Goal: Communication & Community: Answer question/provide support

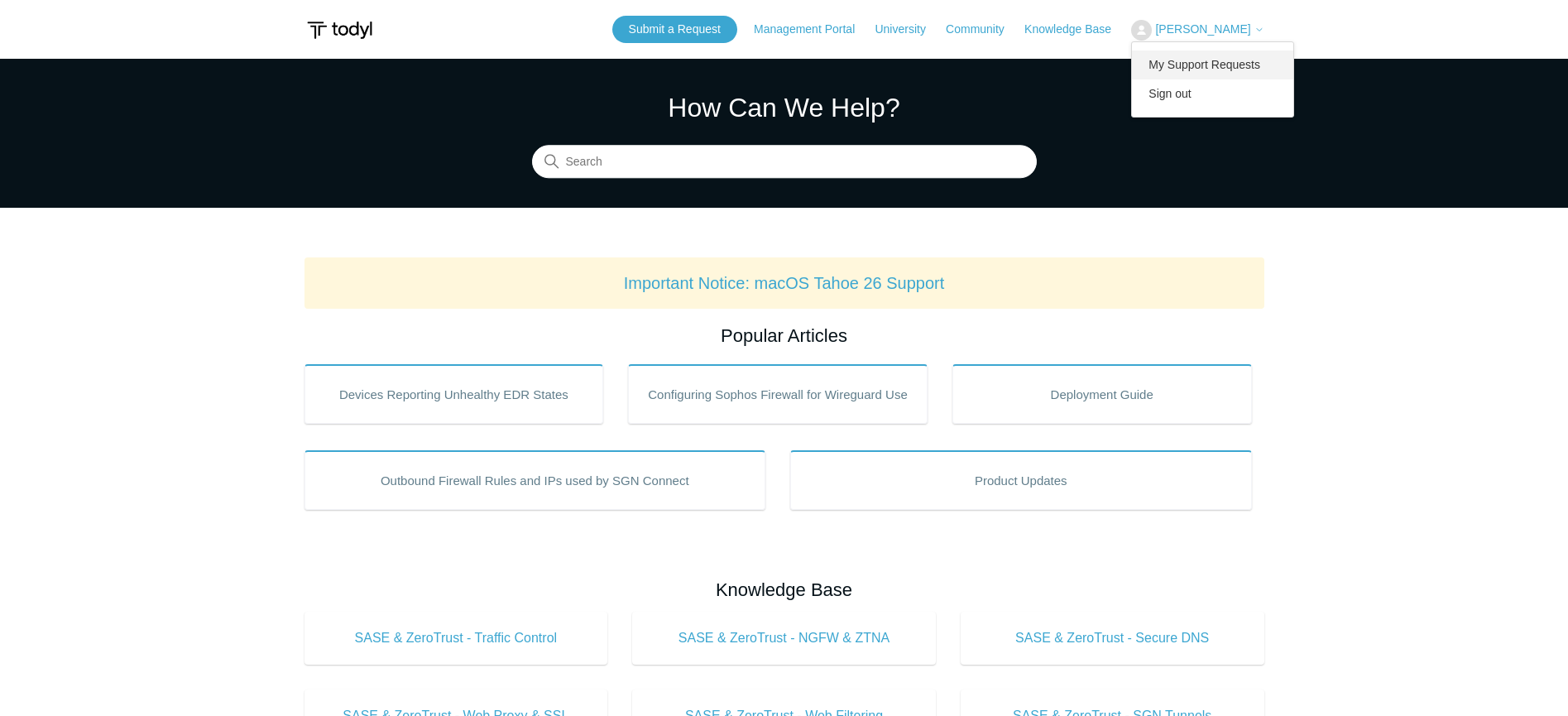
drag, startPoint x: 0, startPoint y: 0, endPoint x: 1240, endPoint y: 60, distance: 1241.5
click at [1240, 60] on link "My Support Requests" at bounding box center [1212, 65] width 161 height 29
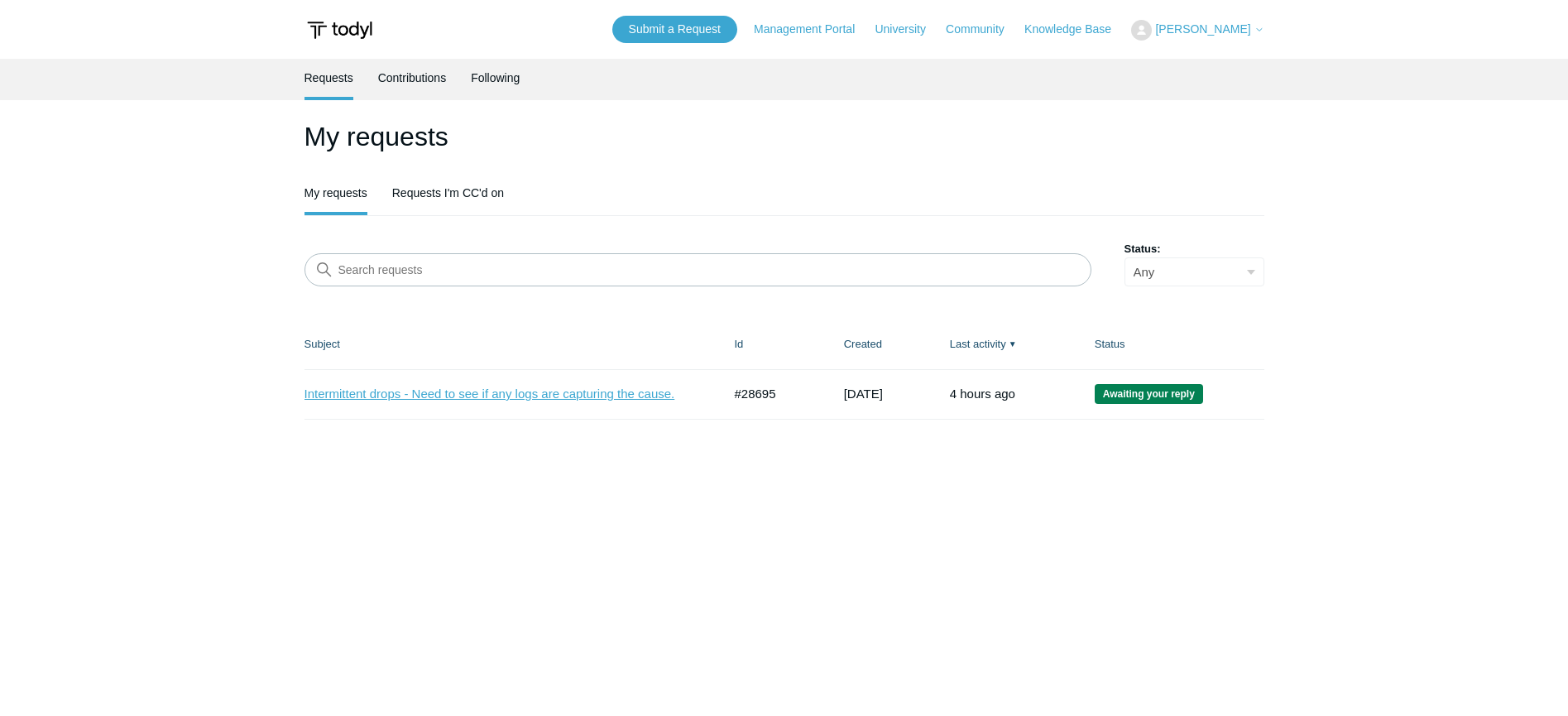
click at [575, 398] on link "Intermittent drops - Need to see if any logs are capturing the cause." at bounding box center [501, 394] width 393 height 19
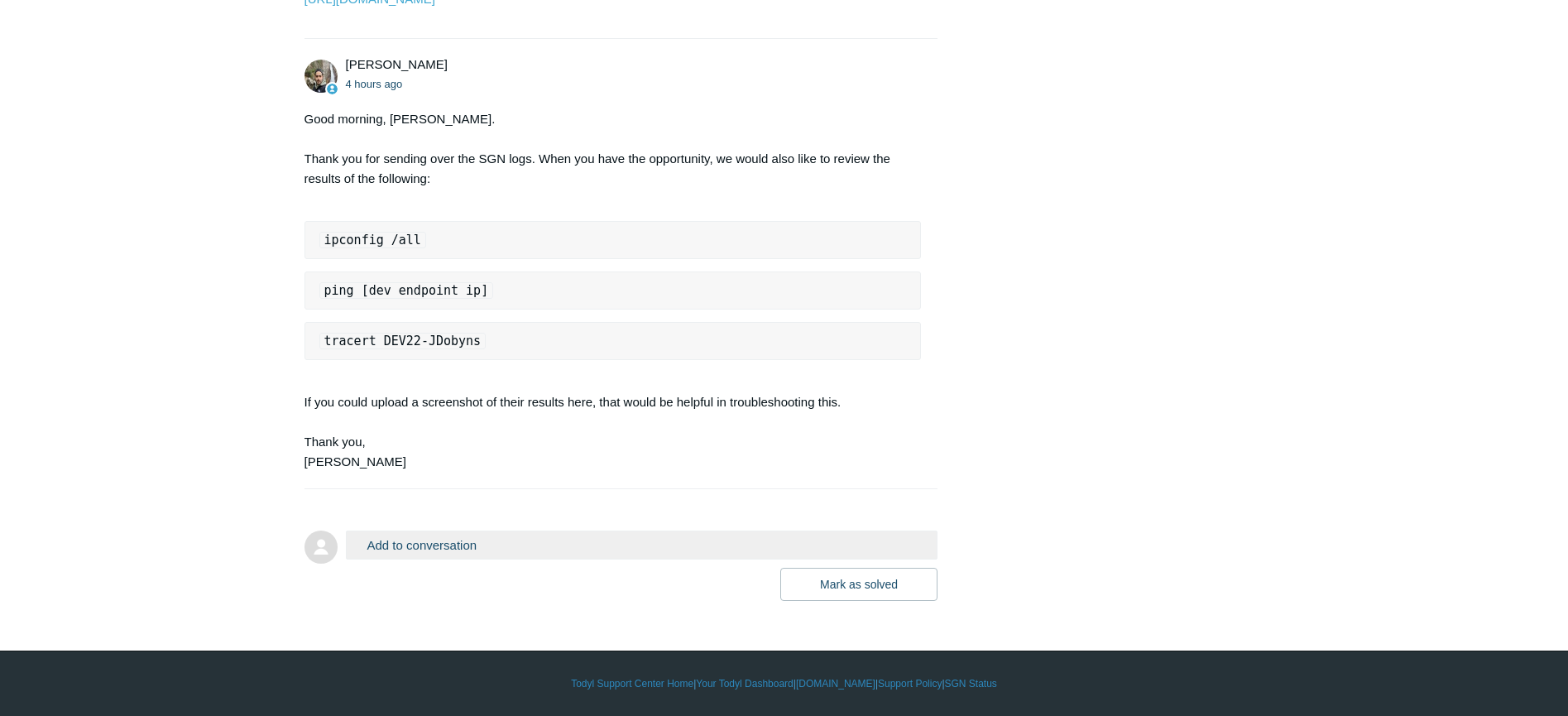
scroll to position [2094, 0]
click at [485, 202] on div "Good morning, [PERSON_NAME]. Thank you for sending over the SGN logs. When you …" at bounding box center [613, 290] width 617 height 362
click at [549, 541] on button "Add to conversation" at bounding box center [642, 545] width 593 height 29
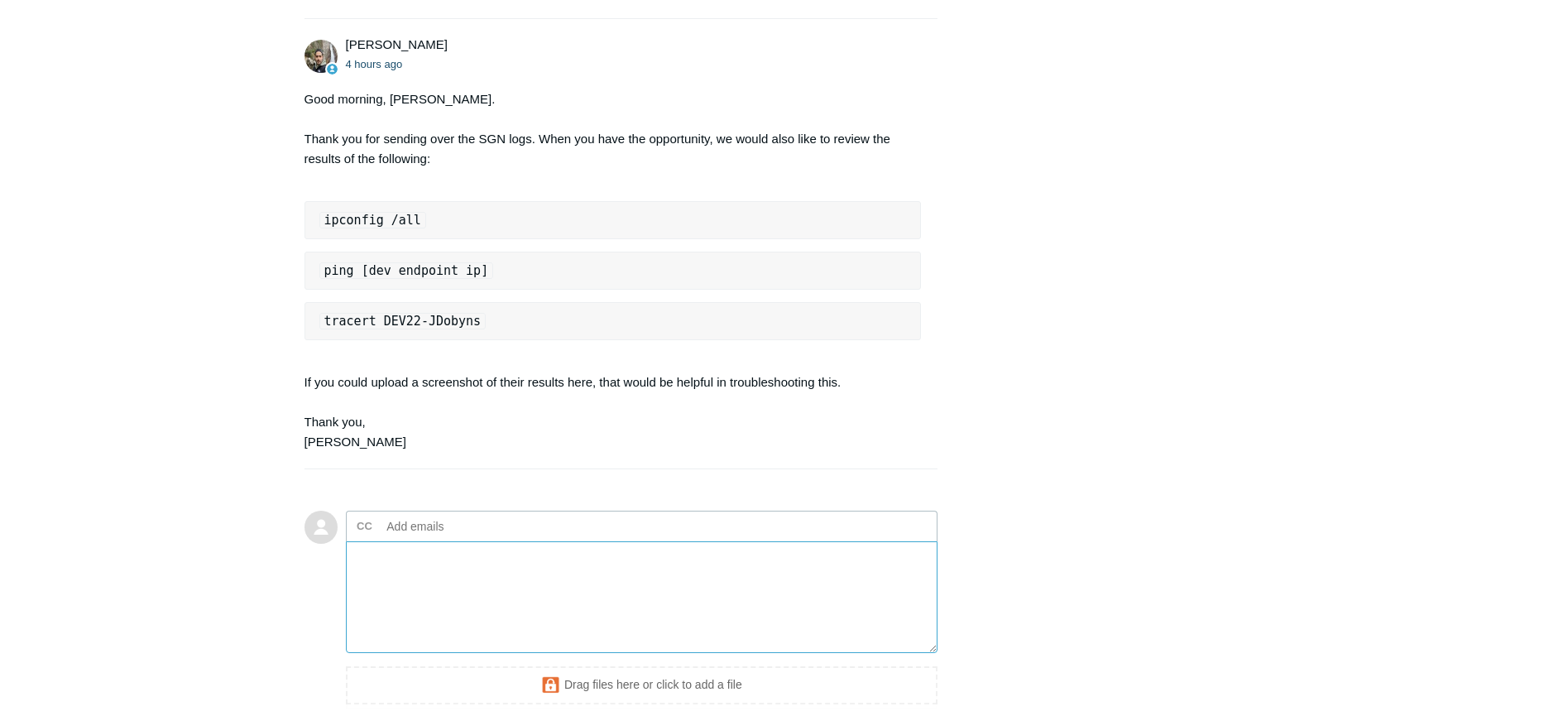
click at [483, 586] on textarea "Add your reply" at bounding box center [642, 596] width 593 height 112
paste textarea "Windows IP Configuration Host Name . . . . . . . . . . . . : LT30GVN64 Primary …"
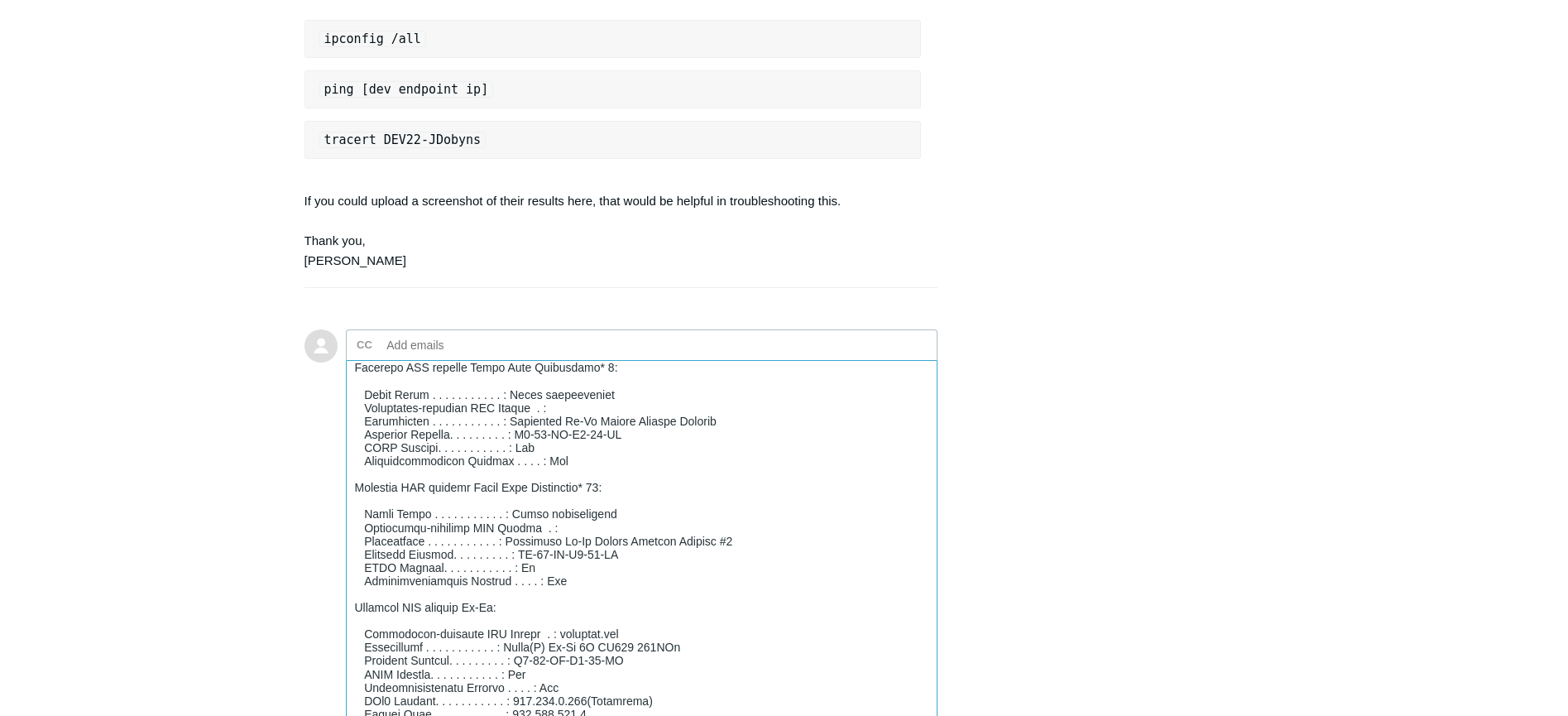
scroll to position [905, 0]
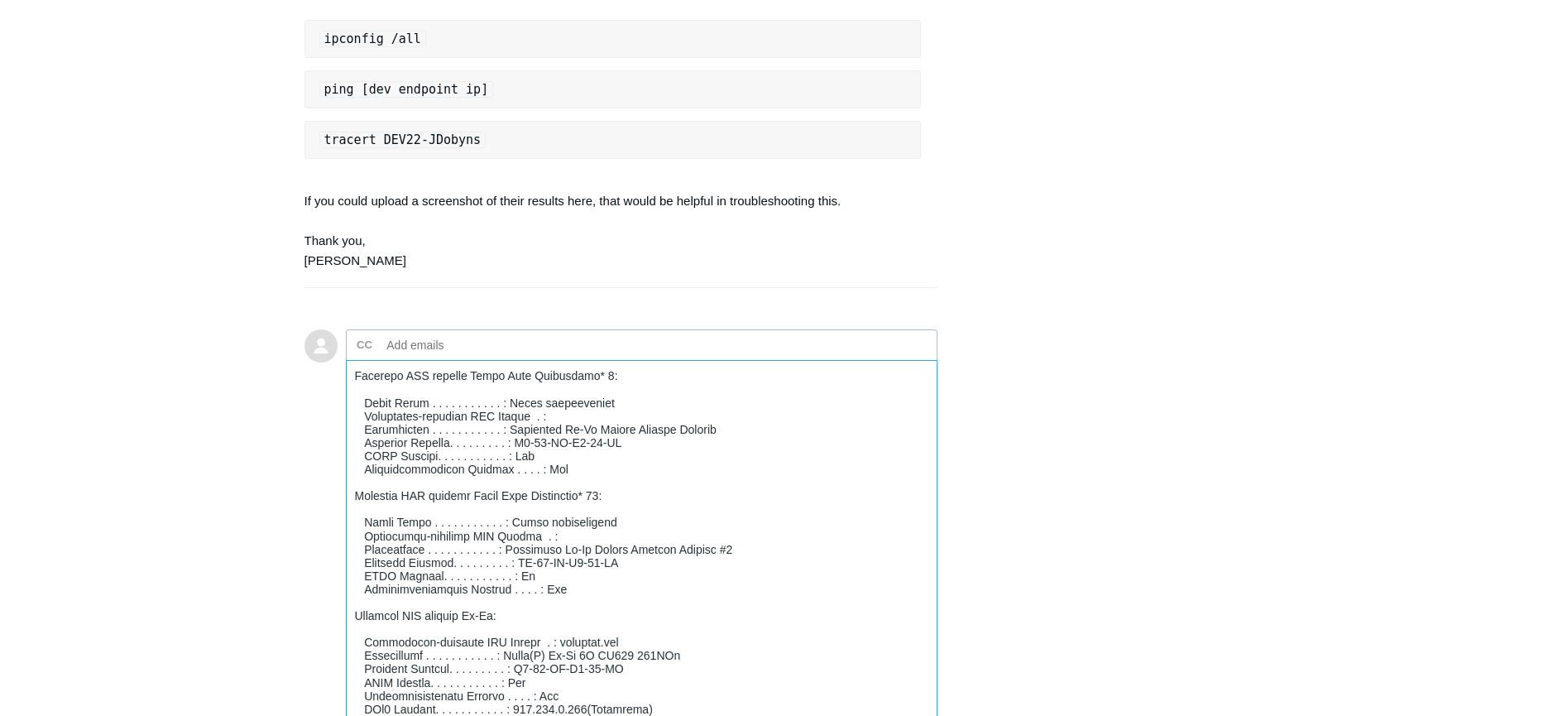
drag, startPoint x: 934, startPoint y: 489, endPoint x: 933, endPoint y: 833, distance: 344.0
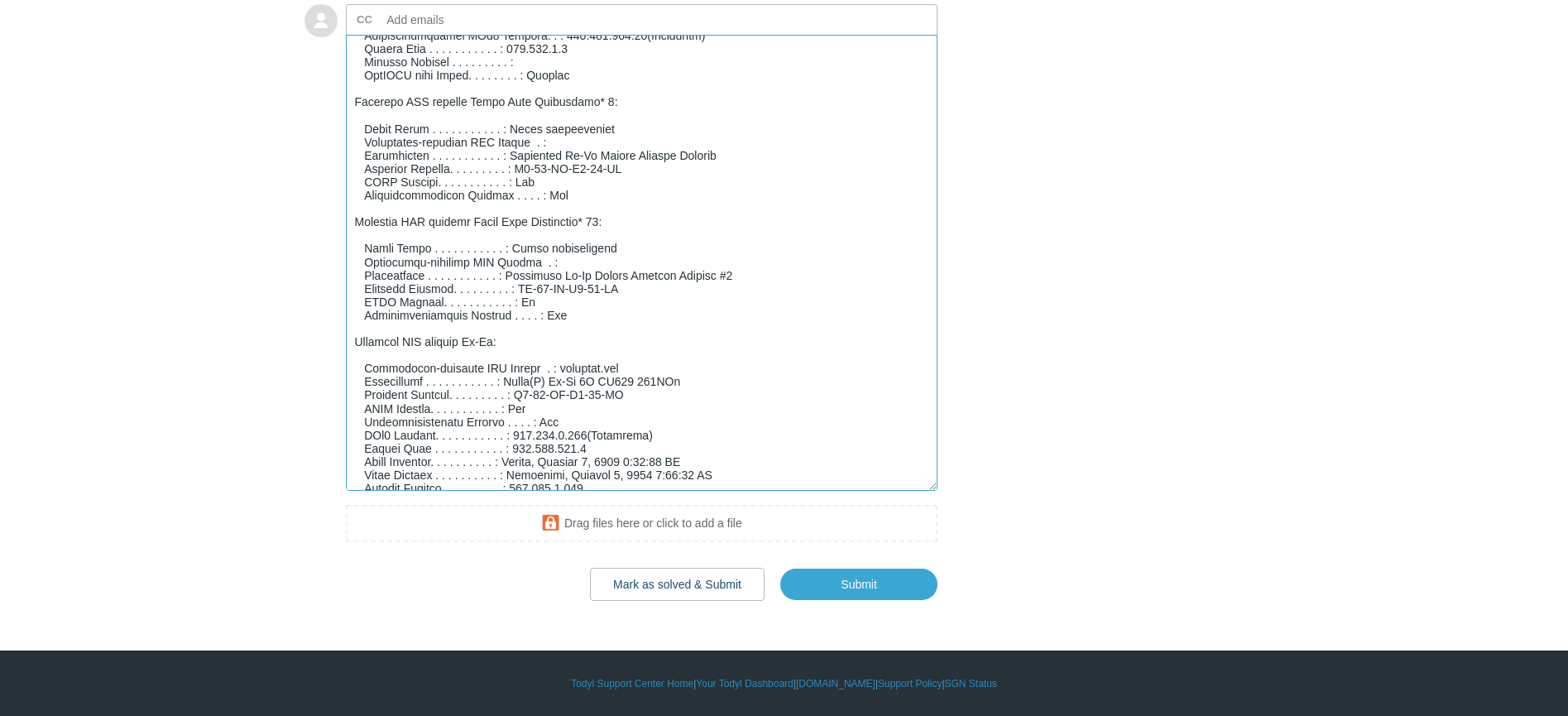
scroll to position [907, 0]
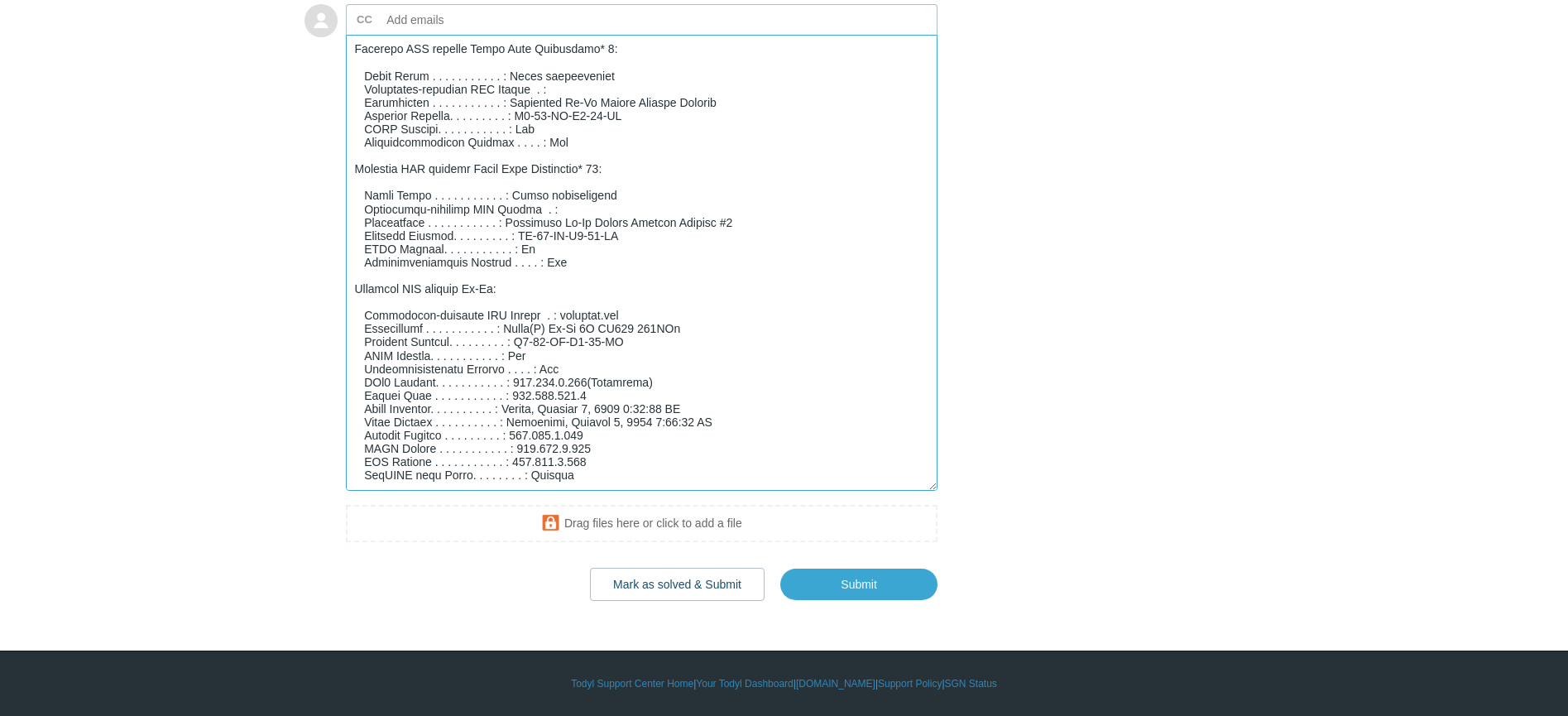
click at [602, 470] on textarea "Add your reply" at bounding box center [642, 262] width 593 height 456
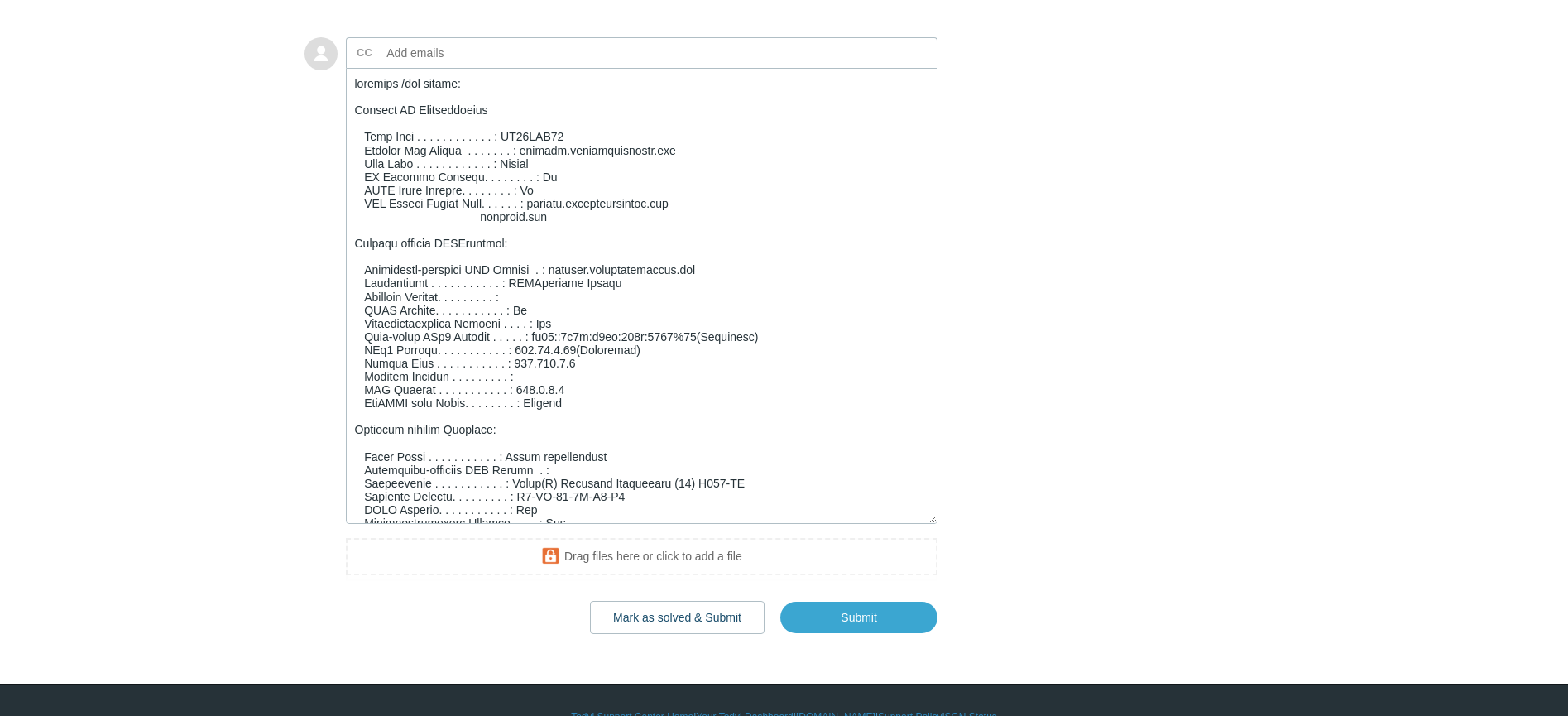
scroll to position [2537, 0]
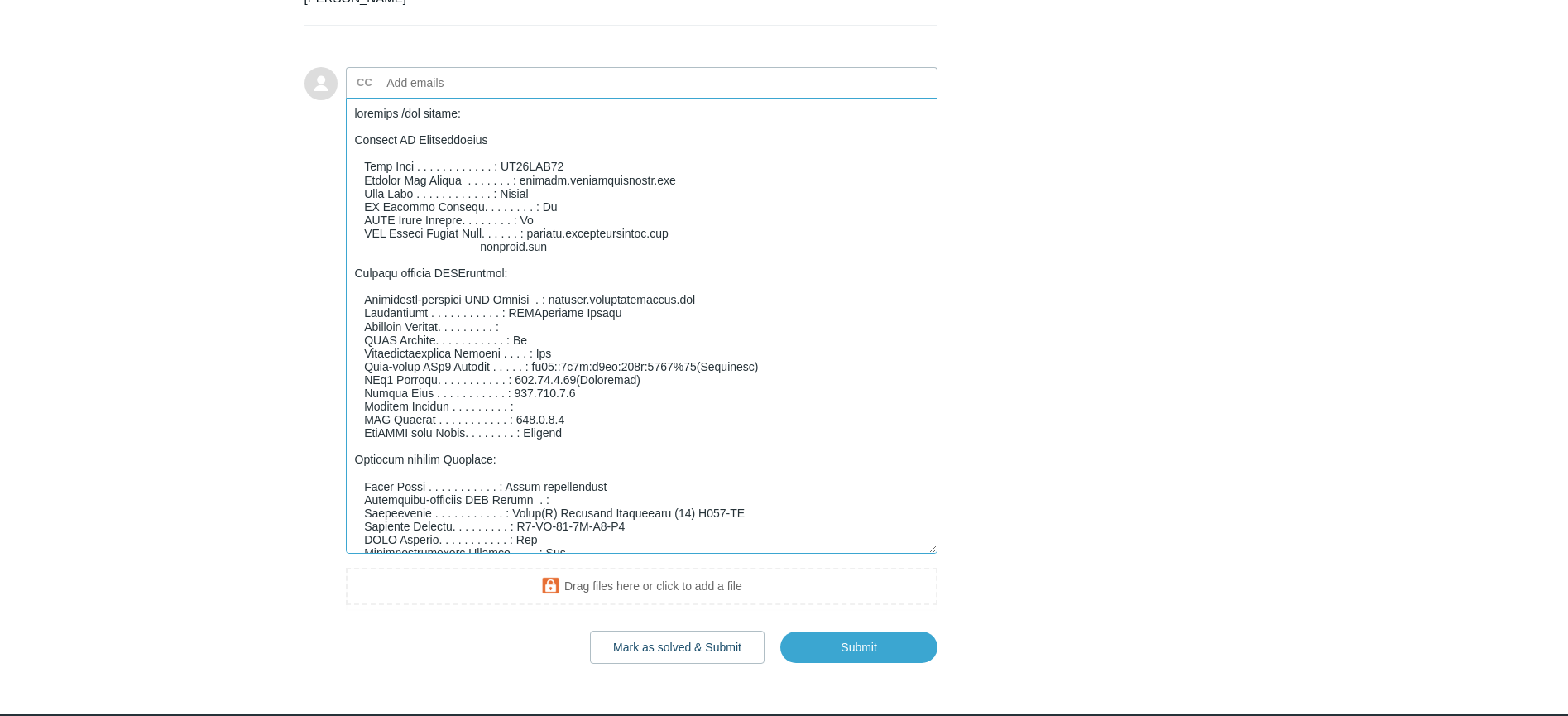
click at [387, 488] on textarea "Add your reply" at bounding box center [642, 325] width 593 height 456
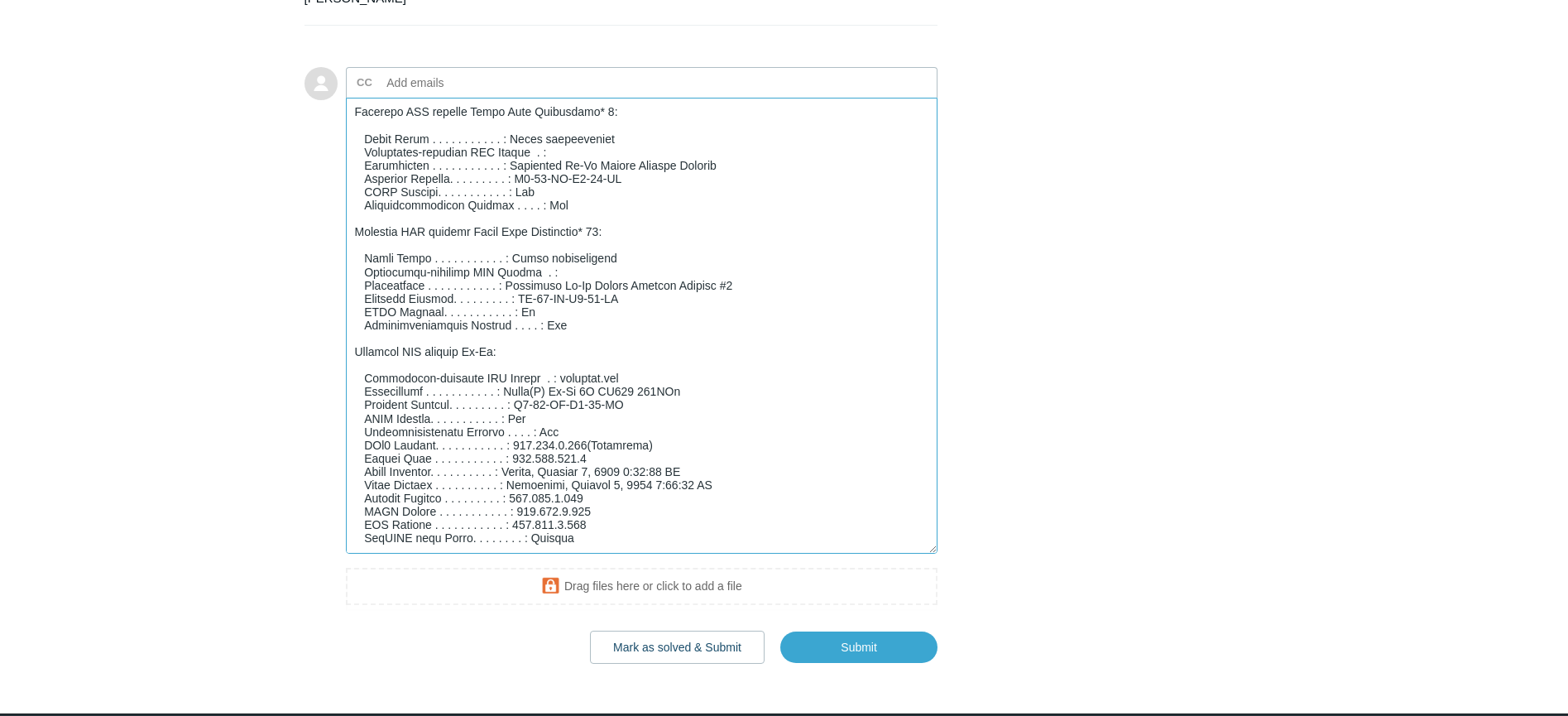
scroll to position [934, 0]
click at [444, 553] on textarea "Add your reply" at bounding box center [642, 325] width 593 height 456
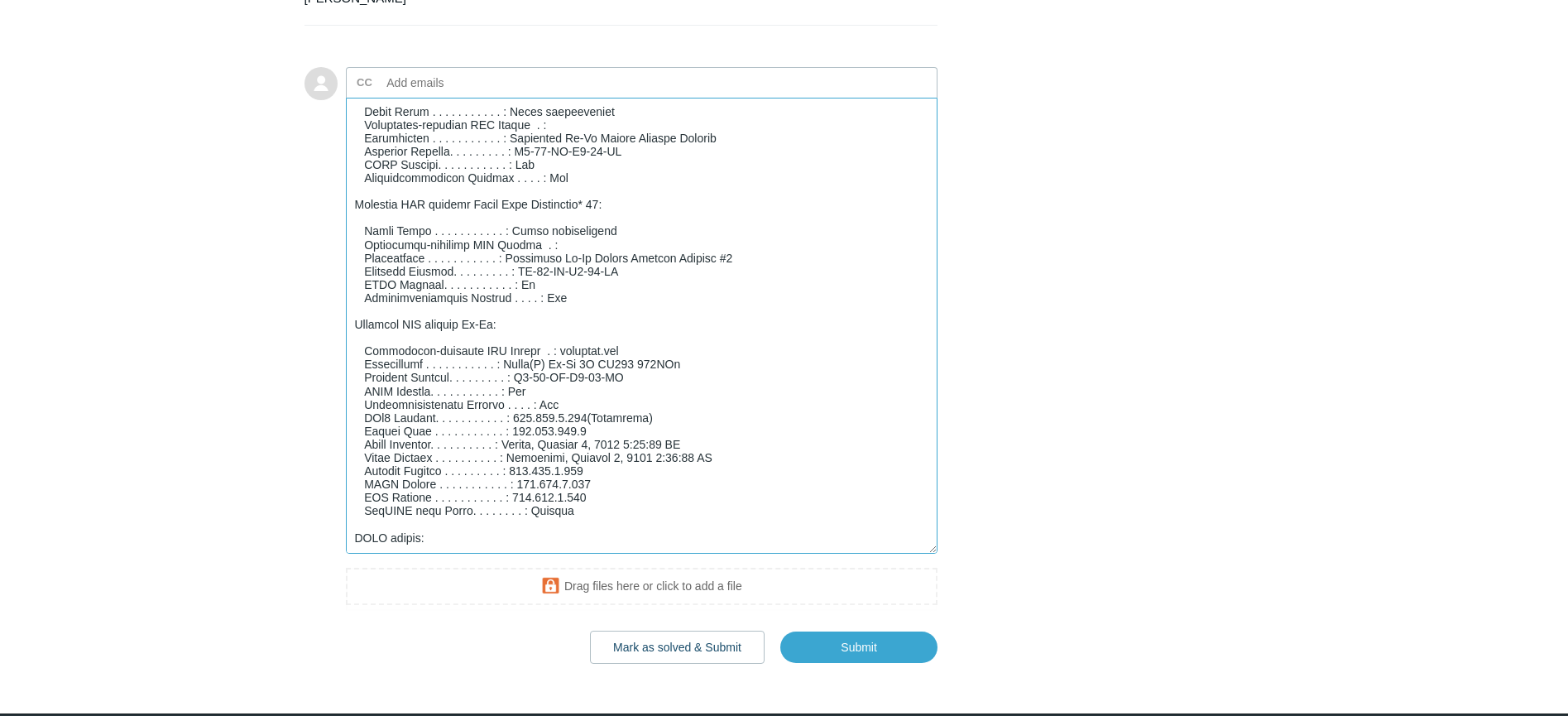
paste textarea "C:\Users\jdobyns>ping 172.17.110.54 Pinging 172.17.110.54 with 32 bytes of data…"
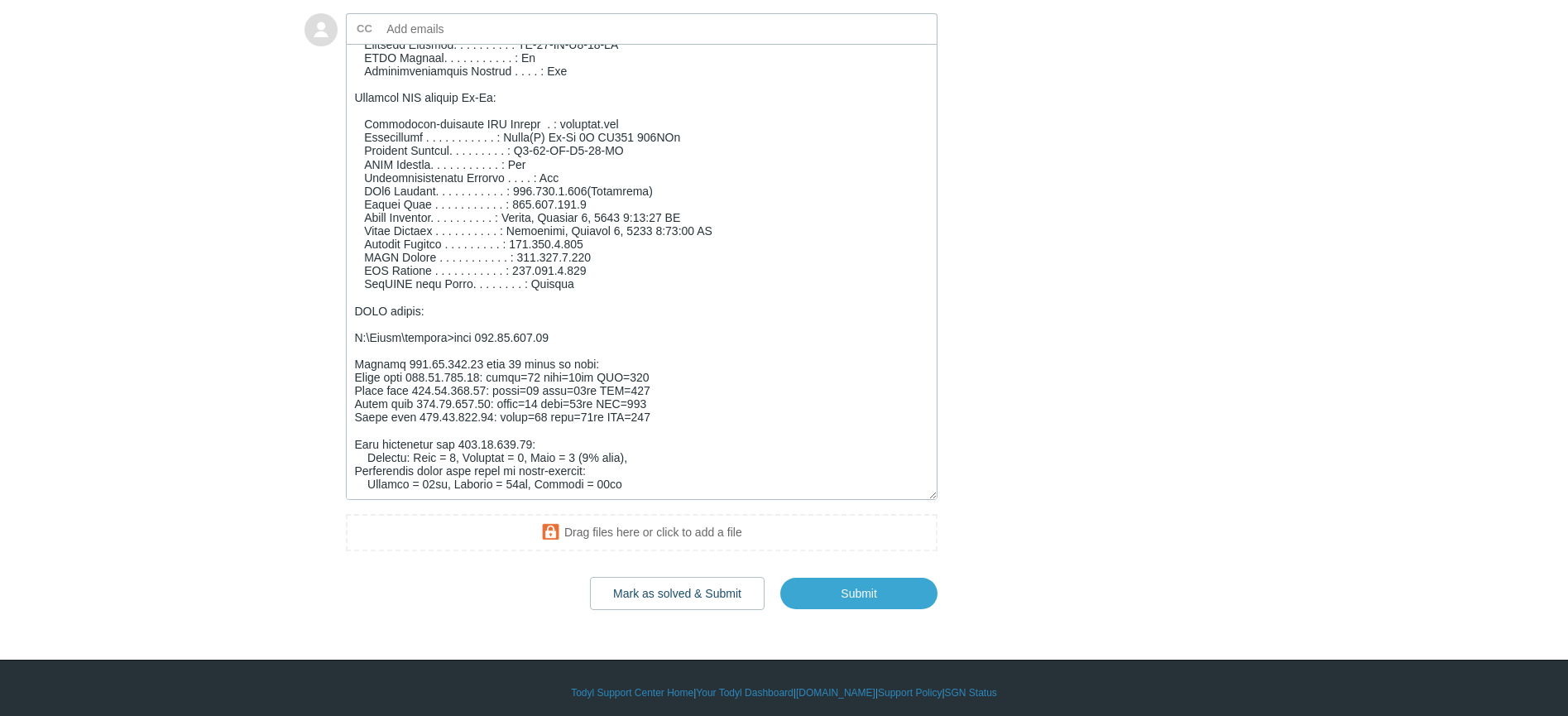
scroll to position [2620, 0]
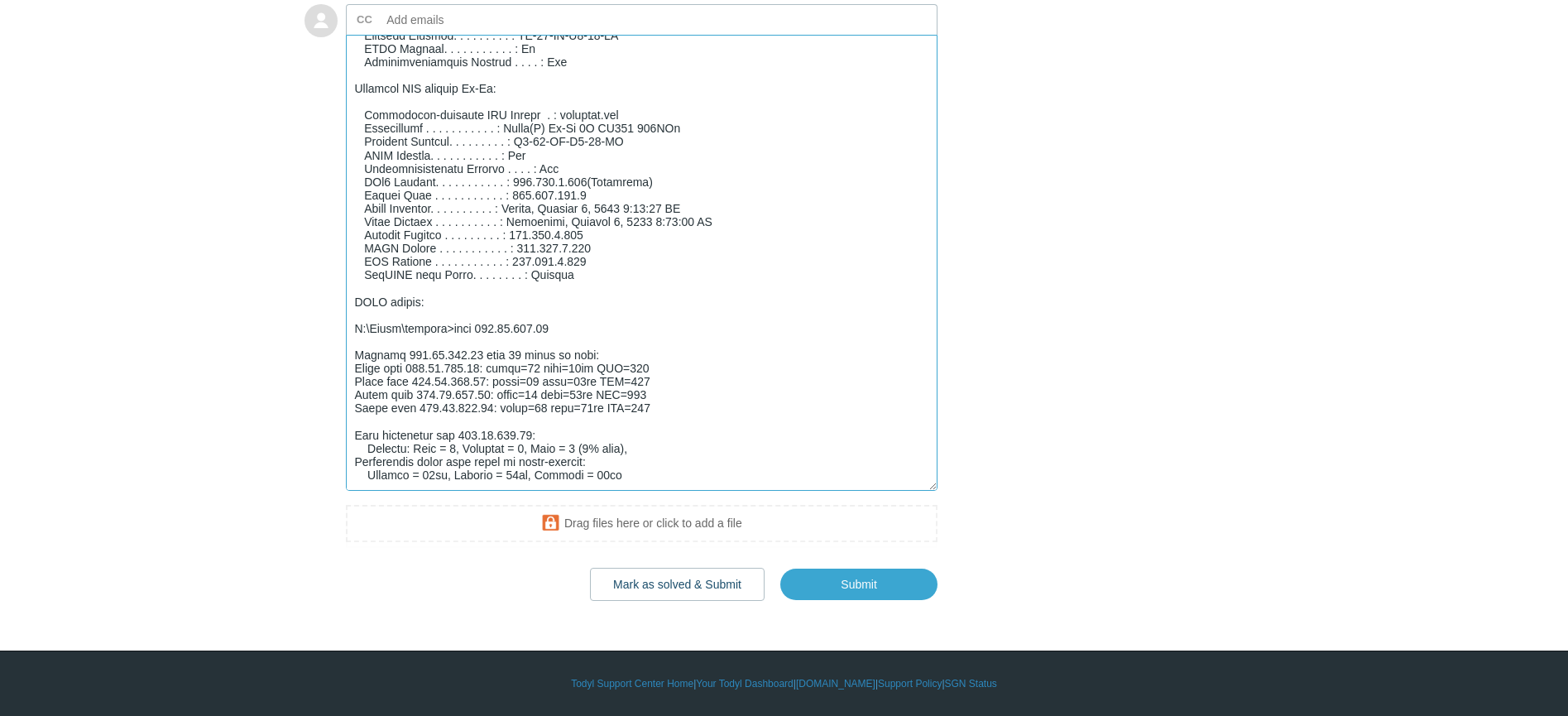
click at [429, 475] on textarea "Add your reply" at bounding box center [642, 262] width 593 height 456
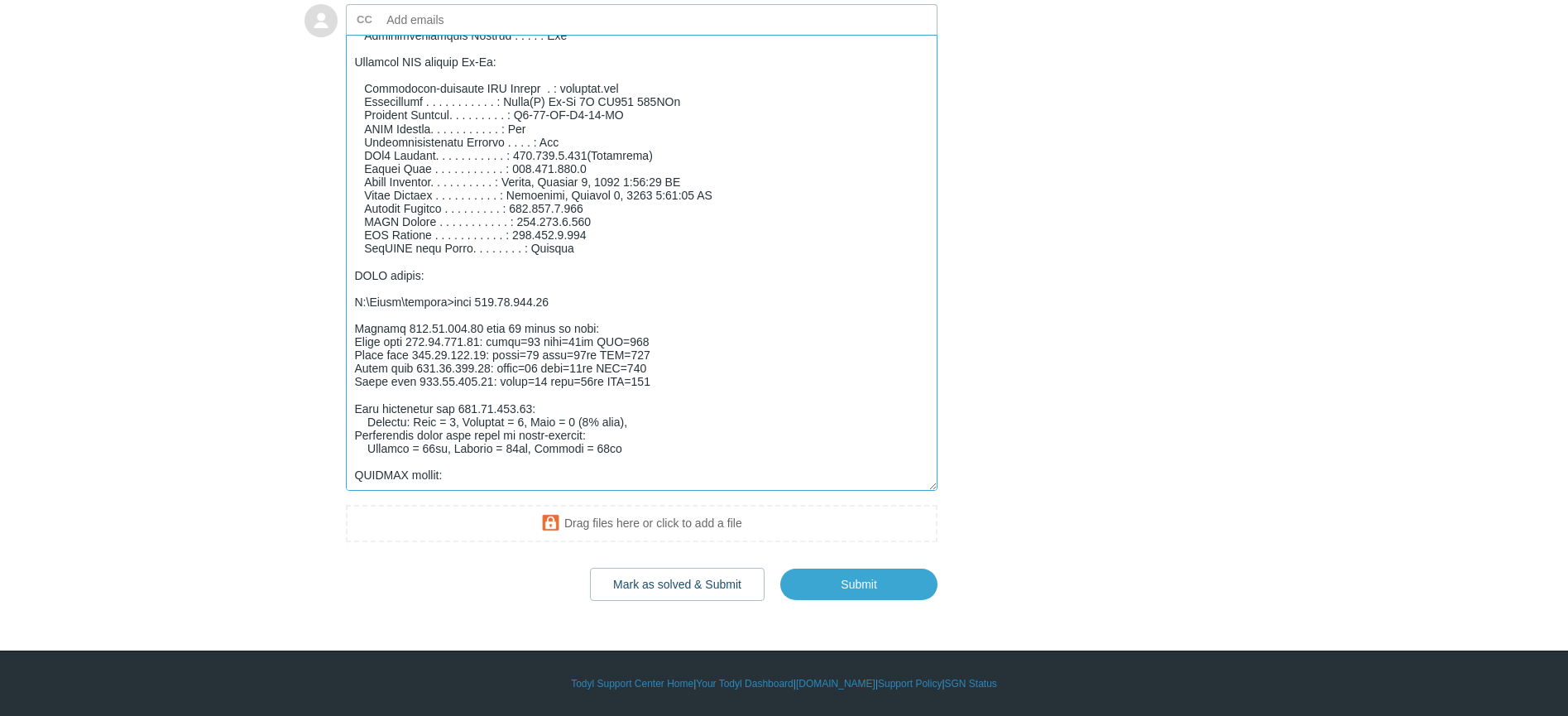
paste textarea "C:\Users\jdobyns>tracert DEV22-JDobyns Tracing route to DEV22-JDobyns.vimtech.v…"
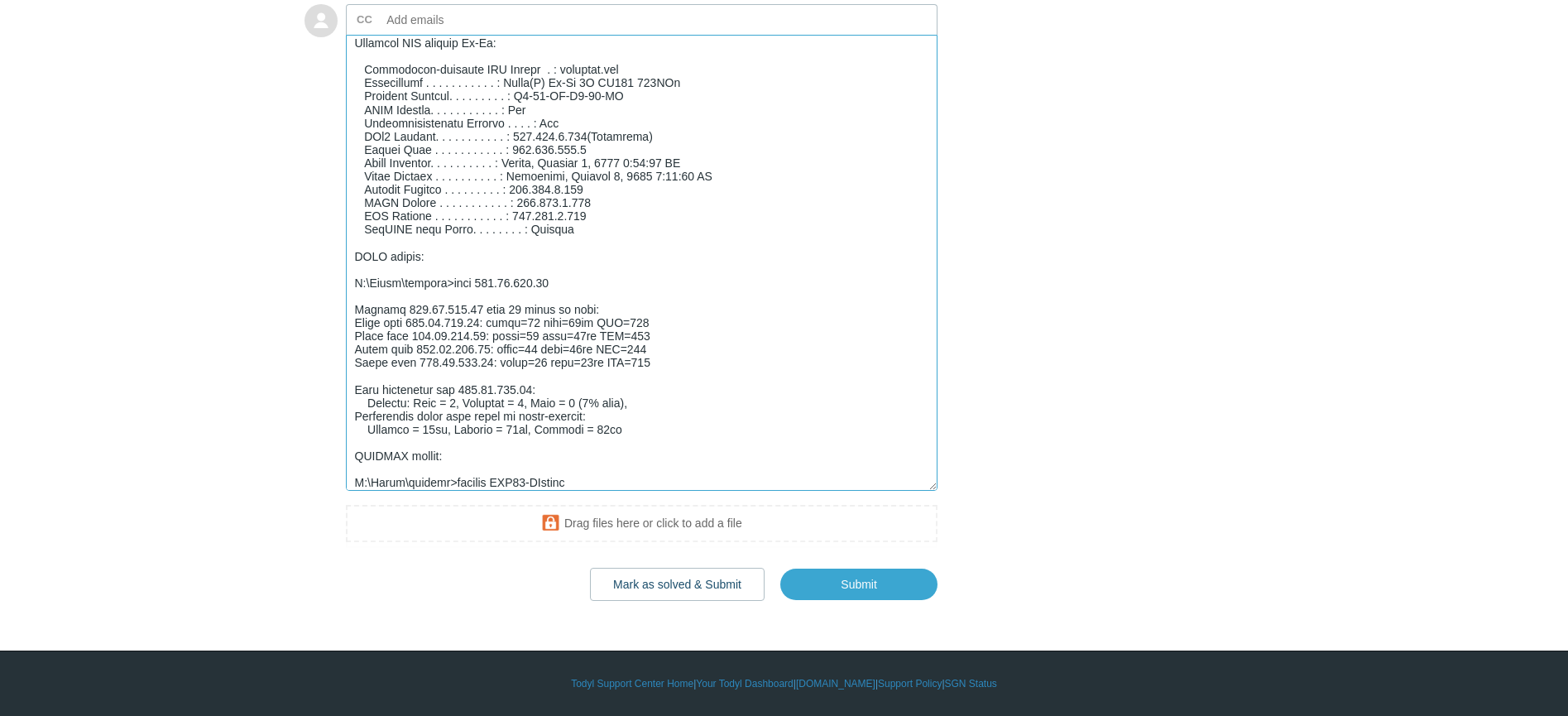
scroll to position [1245, 0]
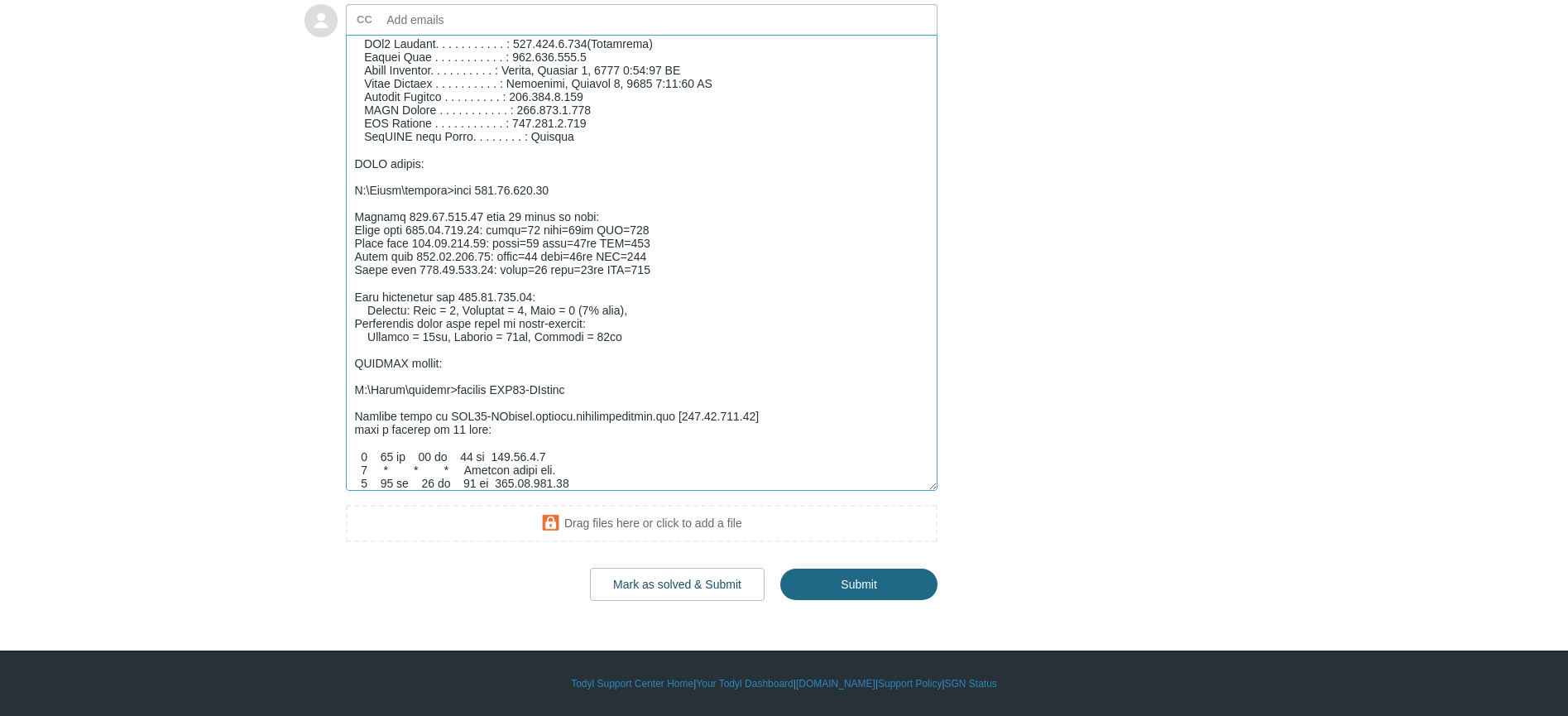
type textarea "ipconfig /all output: Windows IP Configuration Host Name . . . . . . . . . . . …"
click at [877, 575] on input "Submit" at bounding box center [859, 584] width 158 height 33
